Goal: Find specific page/section: Find specific page/section

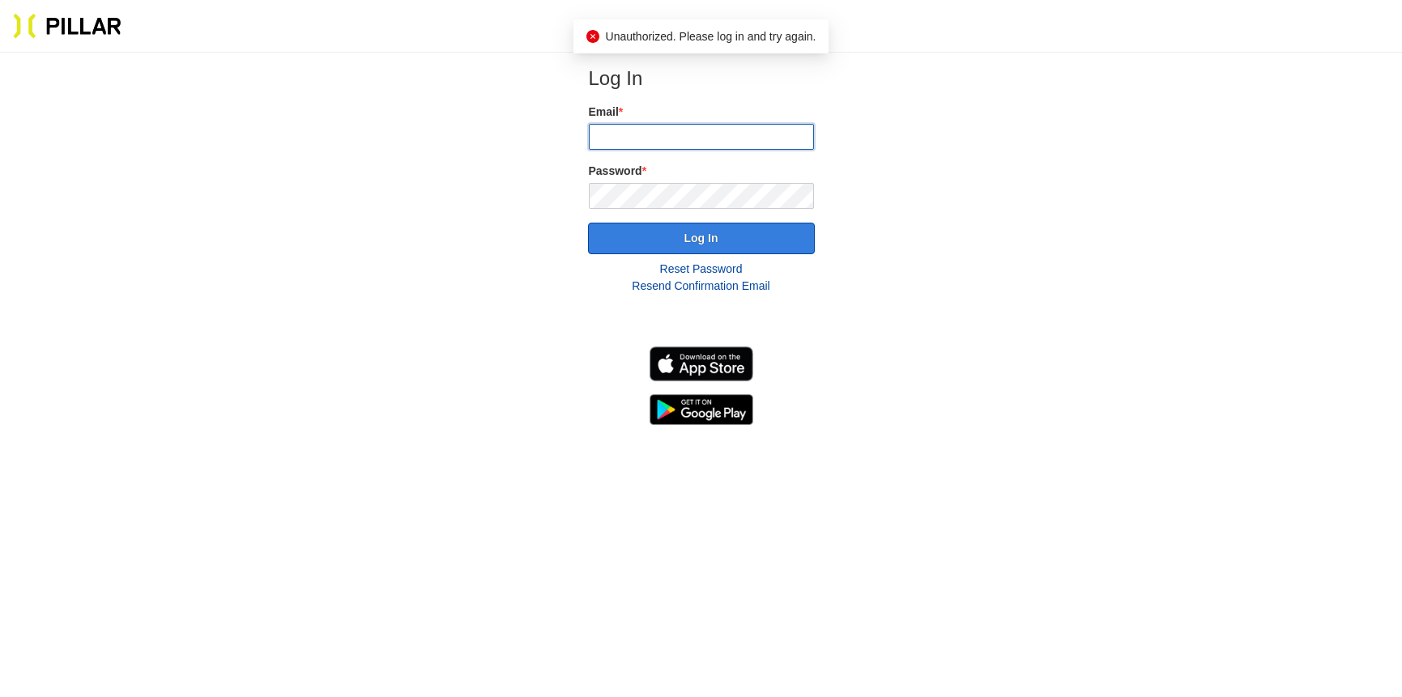
type input "[EMAIL_ADDRESS][DOMAIN_NAME]"
click at [691, 235] on button "Log In" at bounding box center [701, 239] width 227 height 32
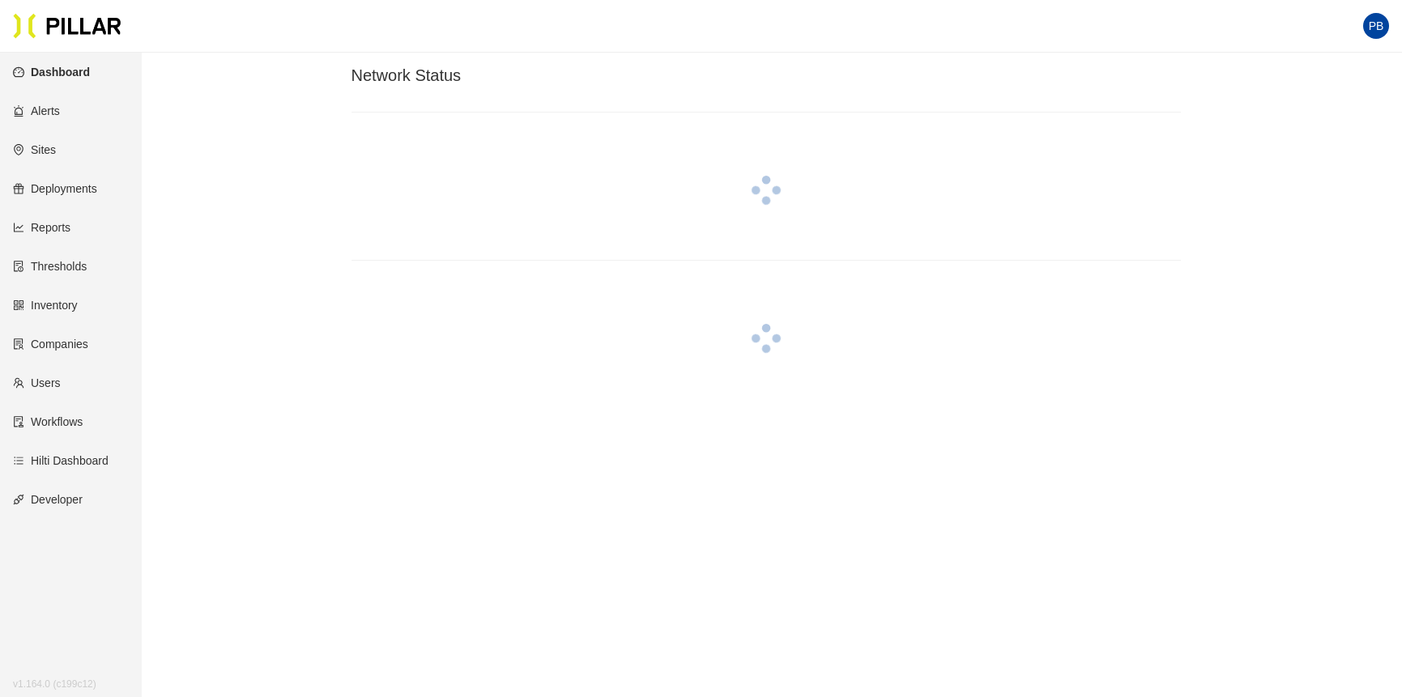
click at [43, 147] on link "Sites" at bounding box center [34, 149] width 43 height 13
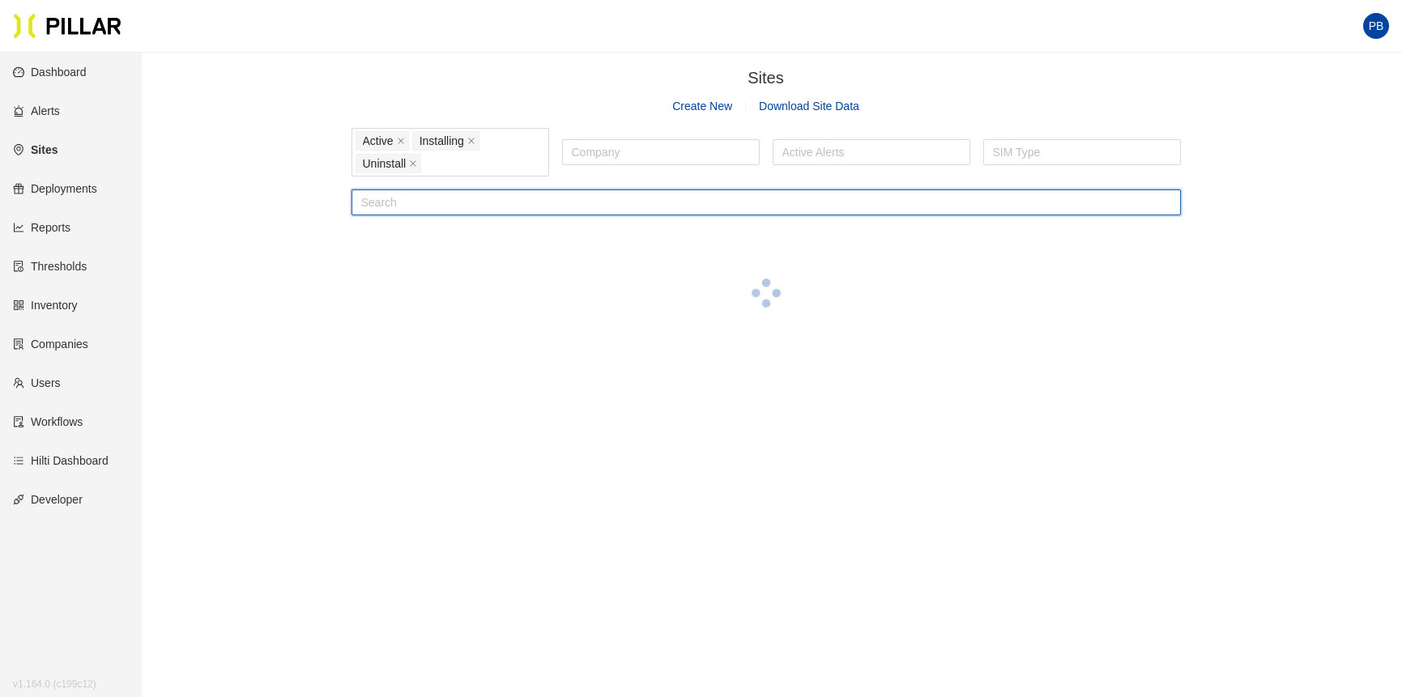
click at [418, 205] on input "text" at bounding box center [766, 203] width 829 height 26
type input "e"
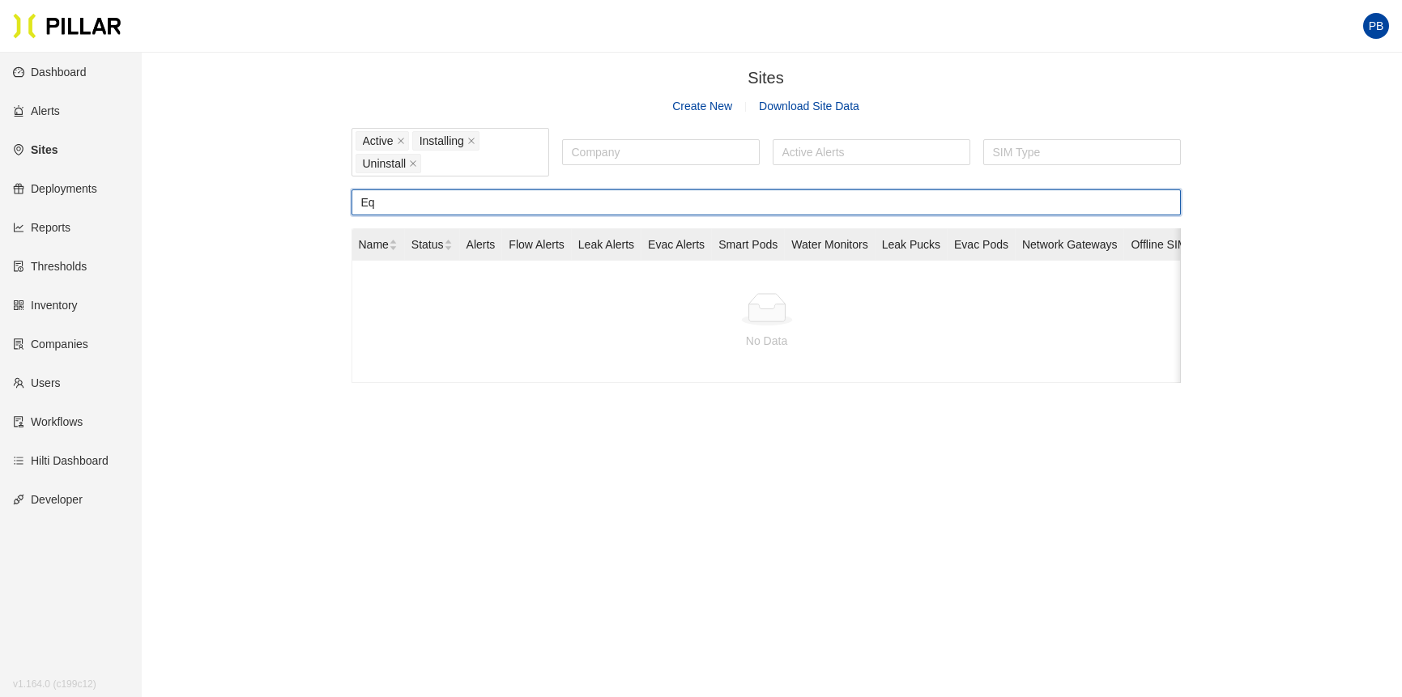
click at [445, 199] on input "Eq" at bounding box center [766, 203] width 829 height 26
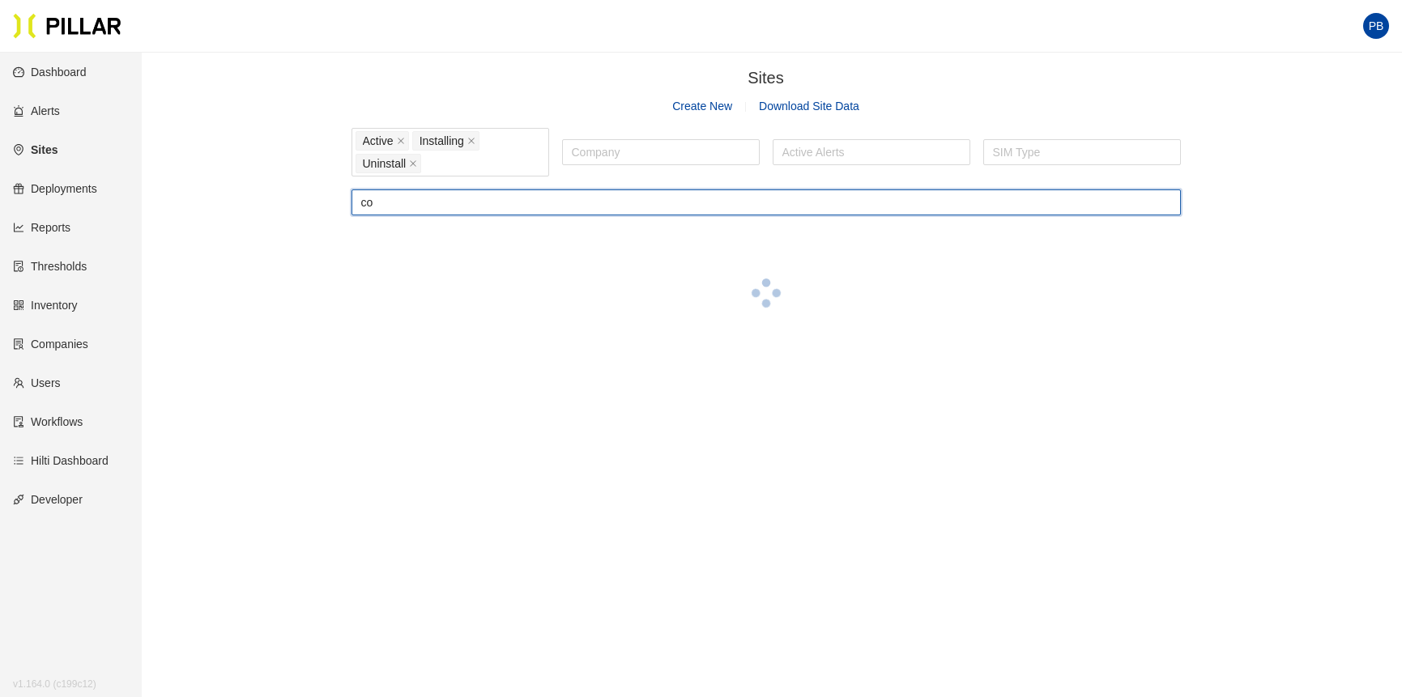
type input "c"
click at [590, 155] on div at bounding box center [661, 152] width 190 height 23
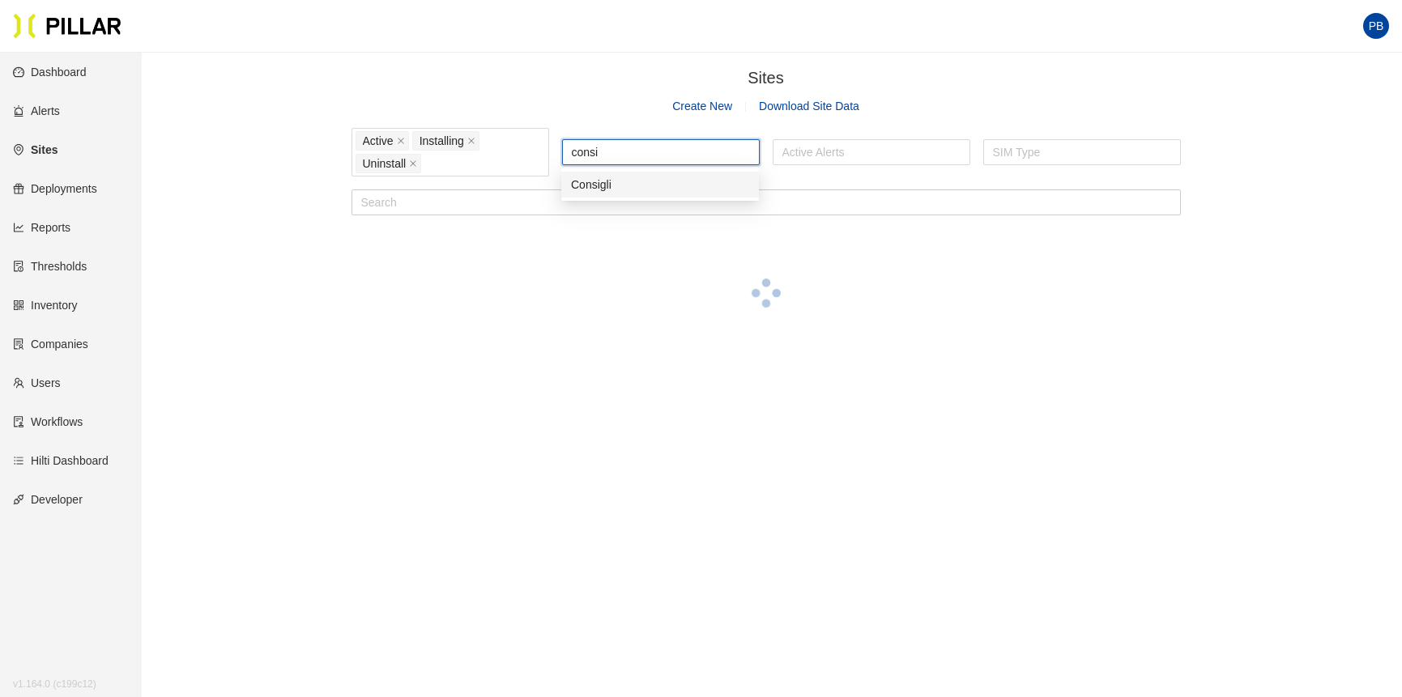
type input "consig"
click at [590, 183] on div "Consigli" at bounding box center [660, 185] width 178 height 18
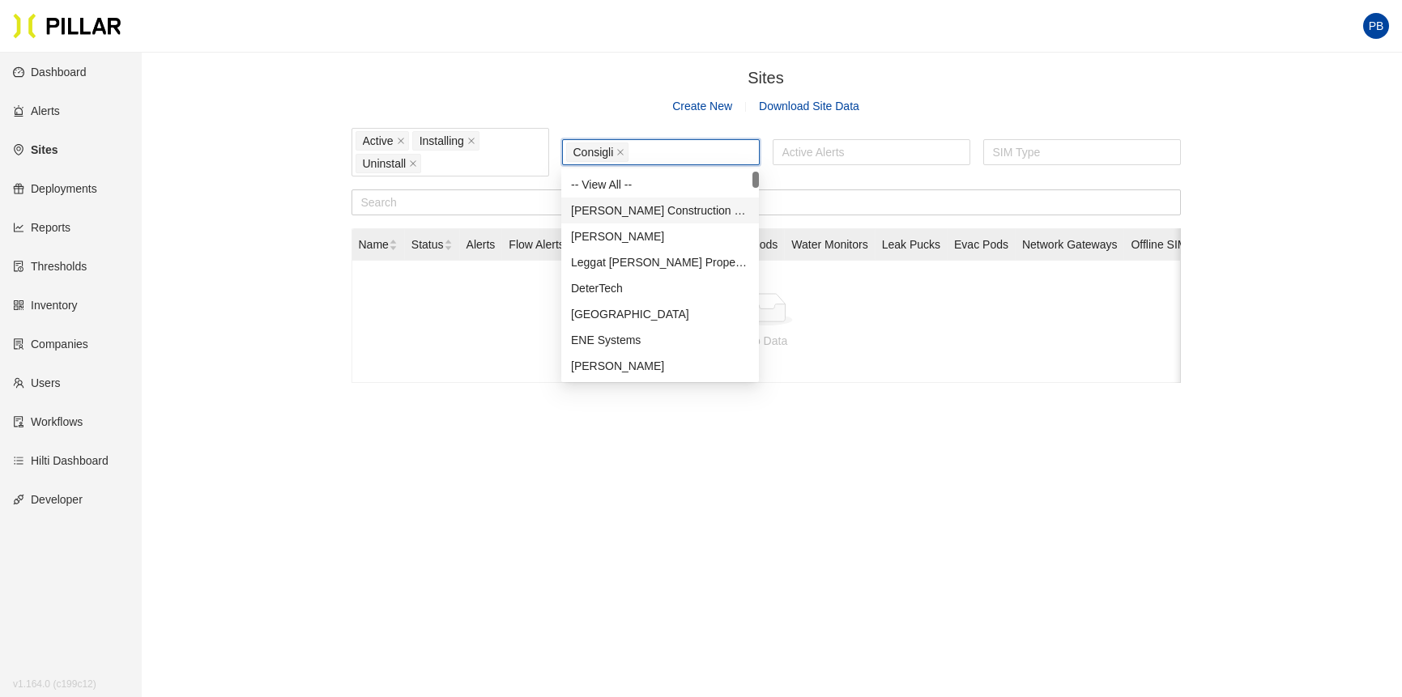
click at [174, 294] on main "Sites / Create New Download Site Data Active Installing Uninstall Consigli Acti…" at bounding box center [701, 401] width 1402 height 697
